Goal: Task Accomplishment & Management: Use online tool/utility

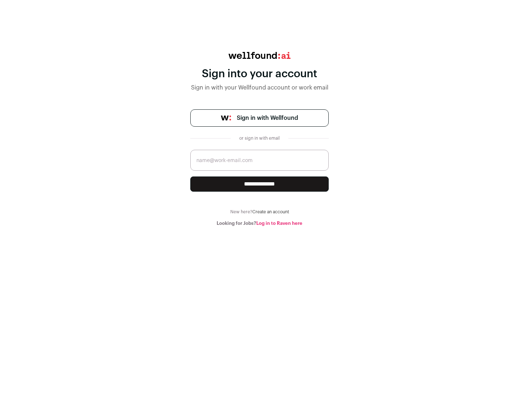
click at [267, 118] on span "Sign in with Wellfound" at bounding box center [267, 118] width 61 height 9
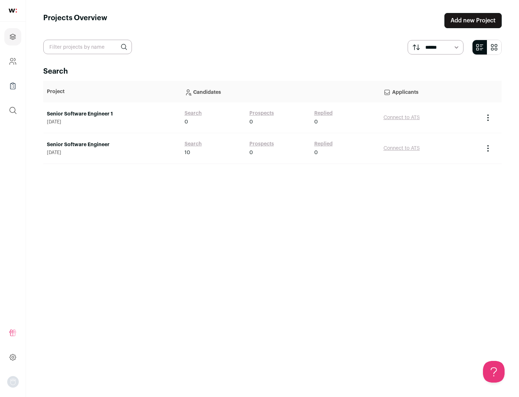
click at [112, 145] on link "Senior Software Engineer" at bounding box center [112, 144] width 131 height 7
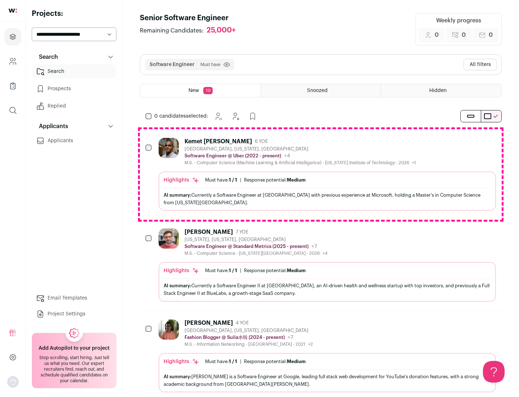
click at [321, 174] on div "Highlights Must have: 1 / 1 How many must haves have been fulfilled? | Response…" at bounding box center [328, 190] width 338 height 39
